Goal: Find specific page/section: Find specific page/section

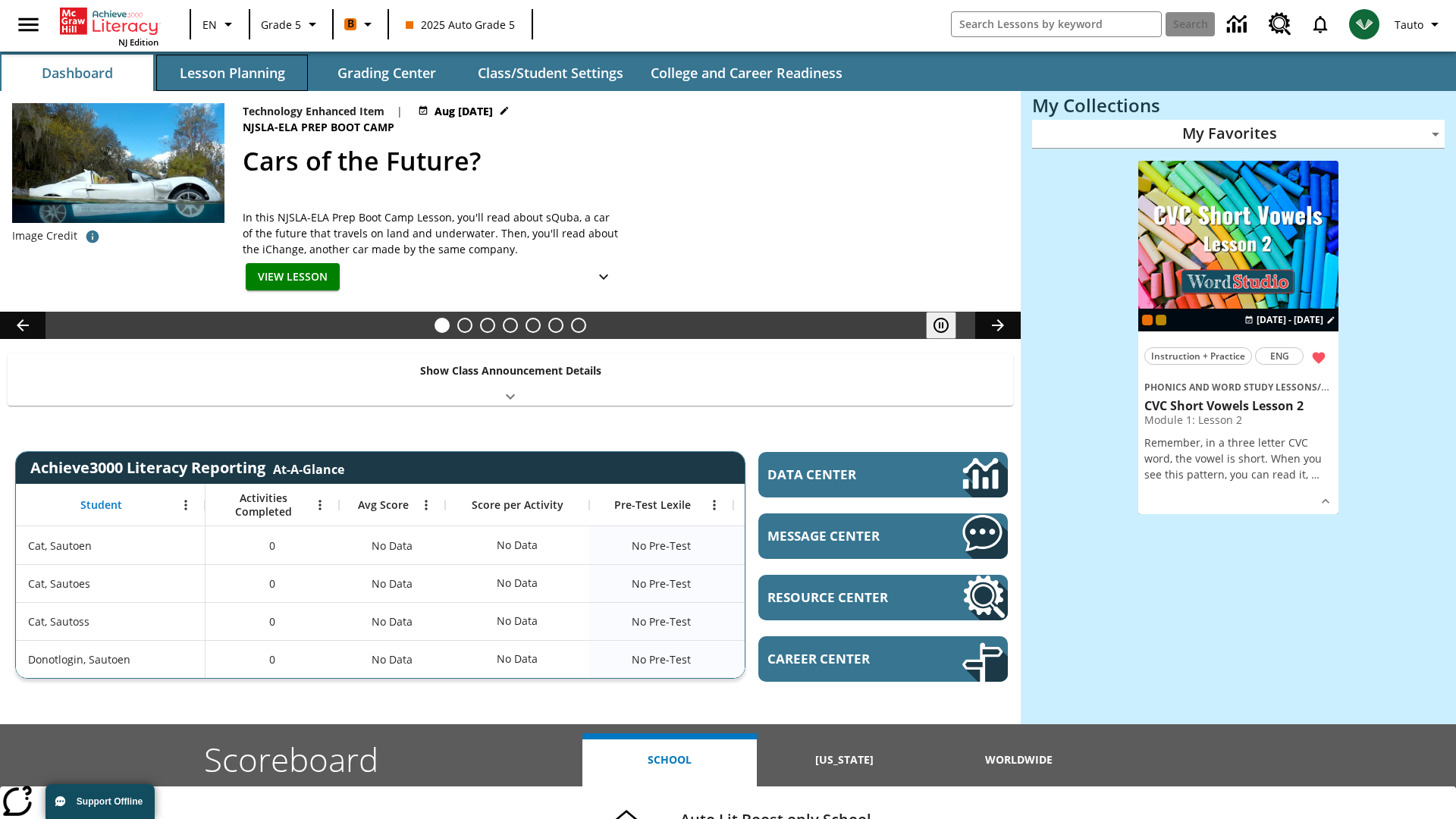
click at [232, 73] on button "Lesson Planning" at bounding box center [232, 72] width 151 height 37
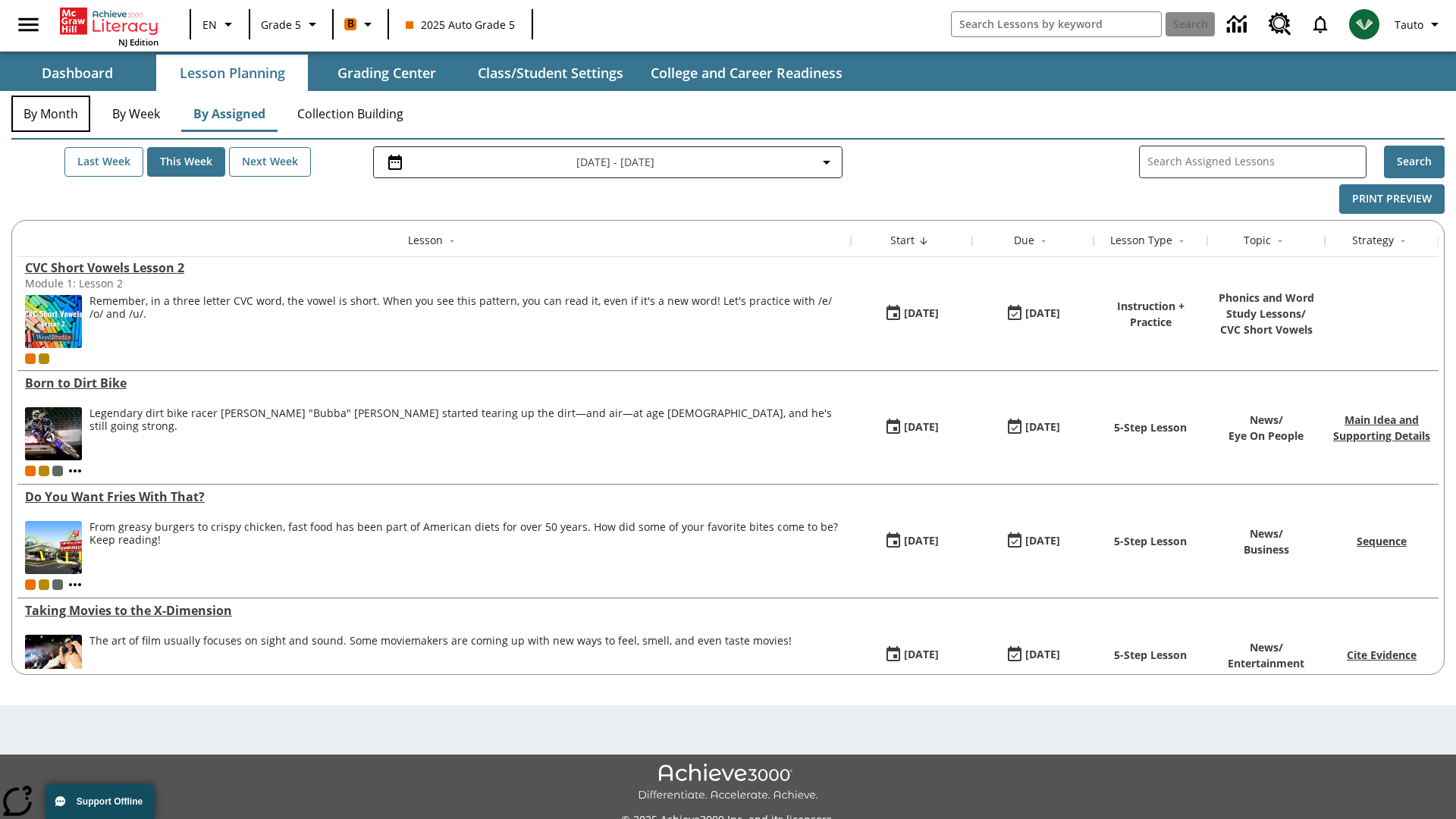
click at [50, 114] on button "By Month" at bounding box center [50, 113] width 79 height 37
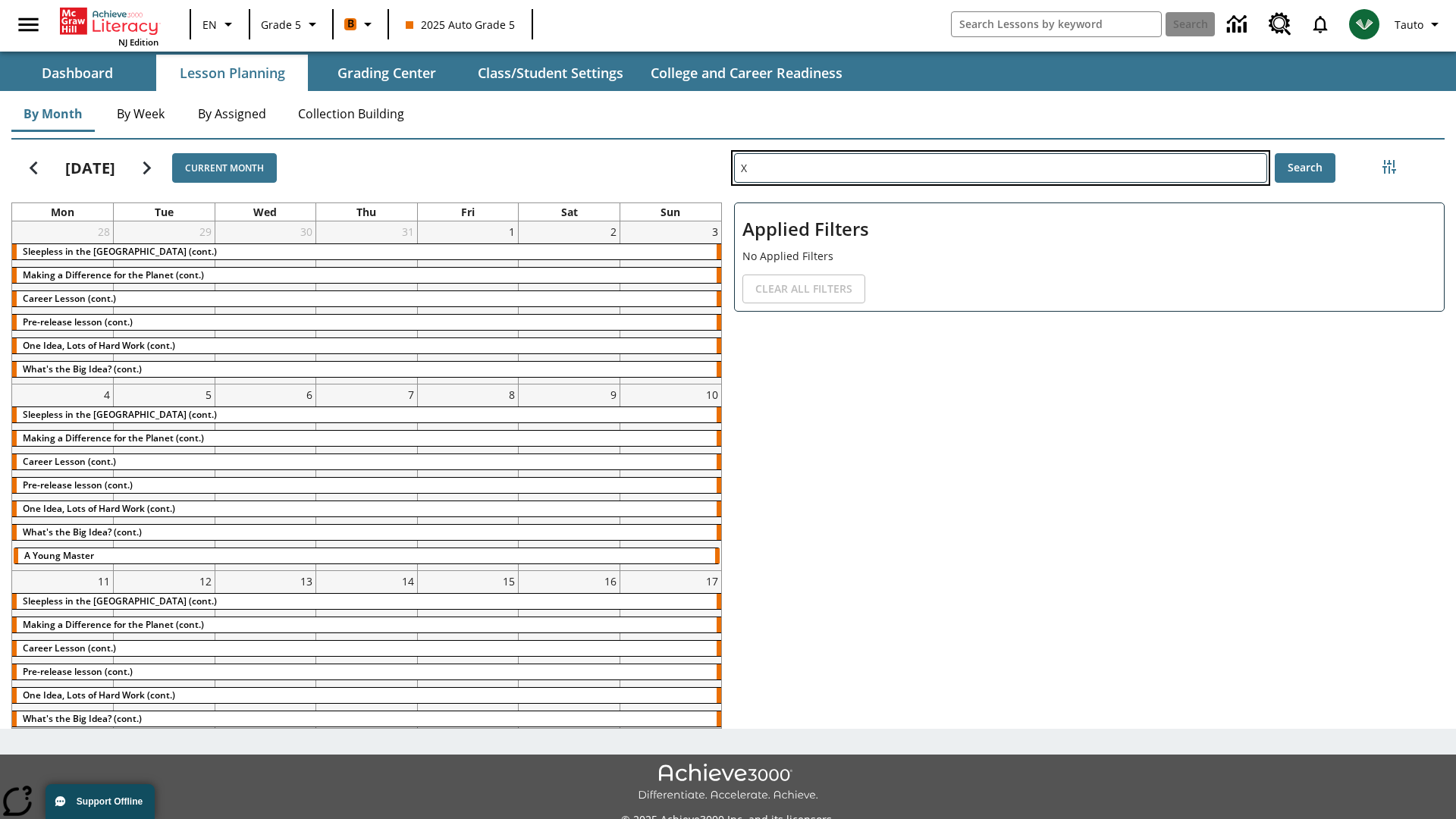
type input "X"
